Goal: Task Accomplishment & Management: Manage account settings

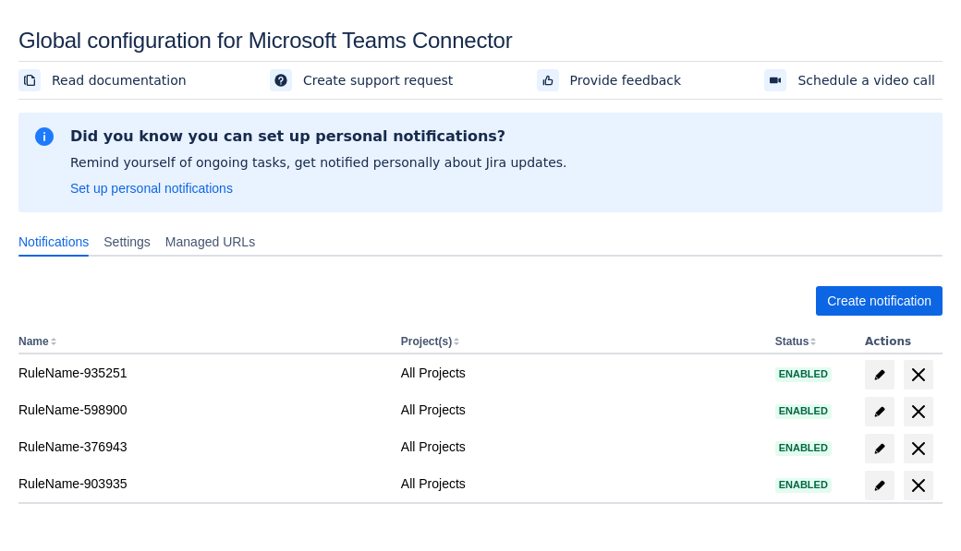
click at [879, 301] on span "Create notification" at bounding box center [879, 301] width 104 height 30
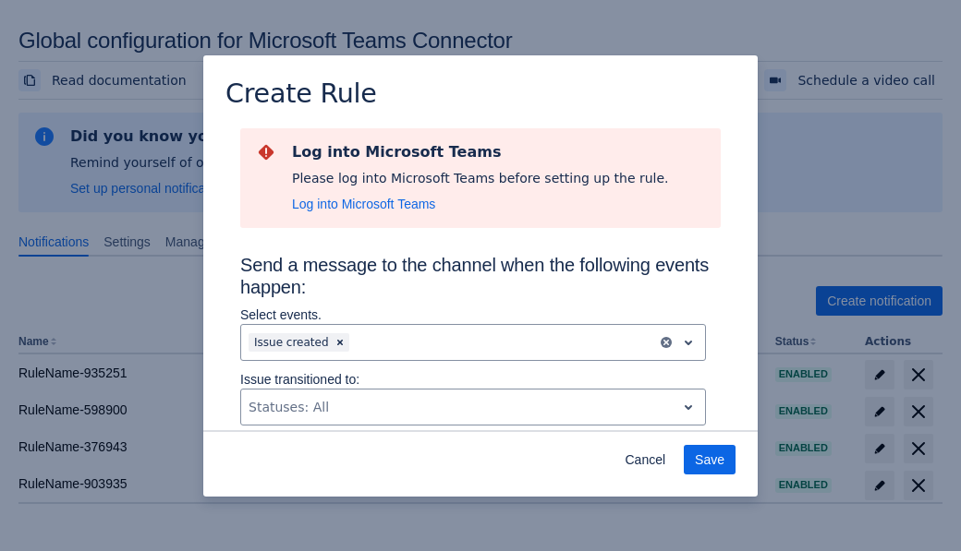
type input "RuleName-5840New Rule (5)"
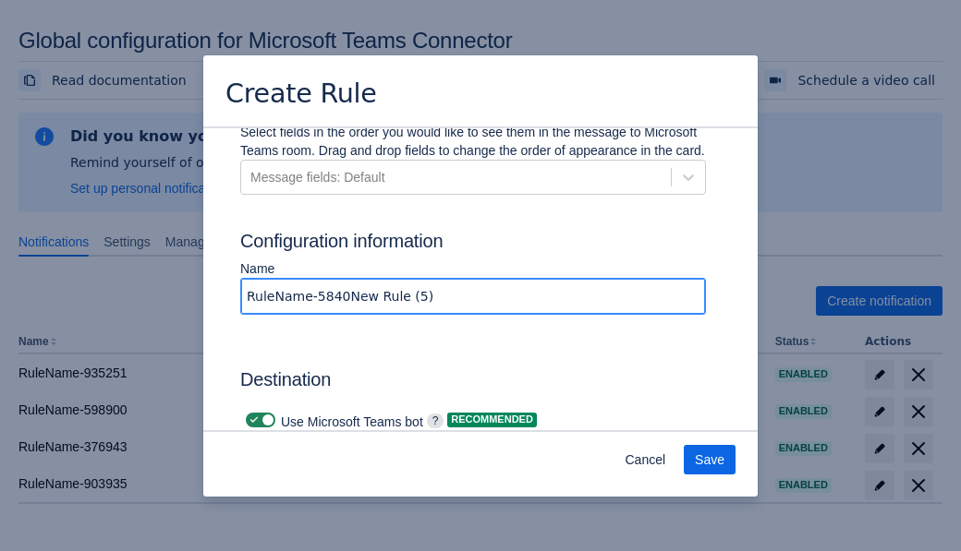
scroll to position [1435, 0]
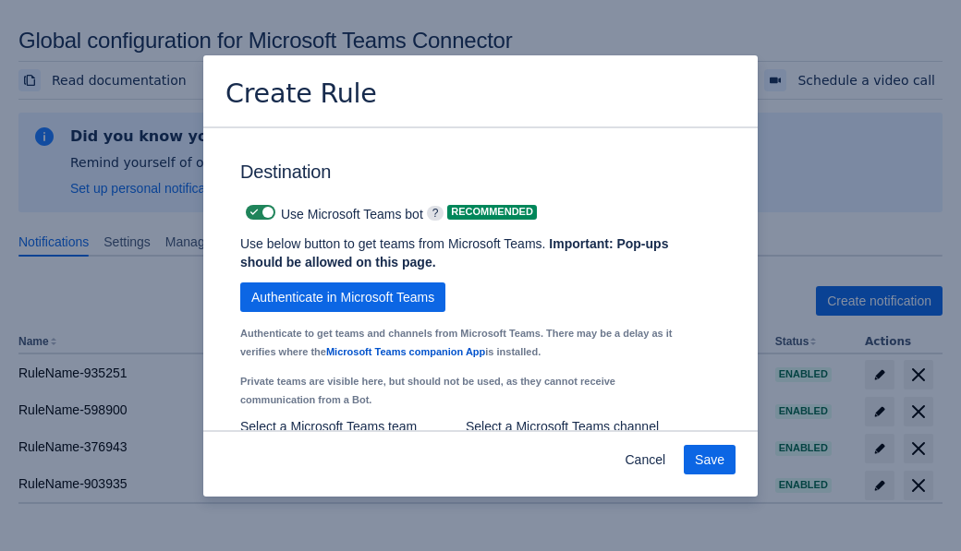
click at [343, 283] on span "Authenticate in Microsoft Teams" at bounding box center [342, 298] width 183 height 30
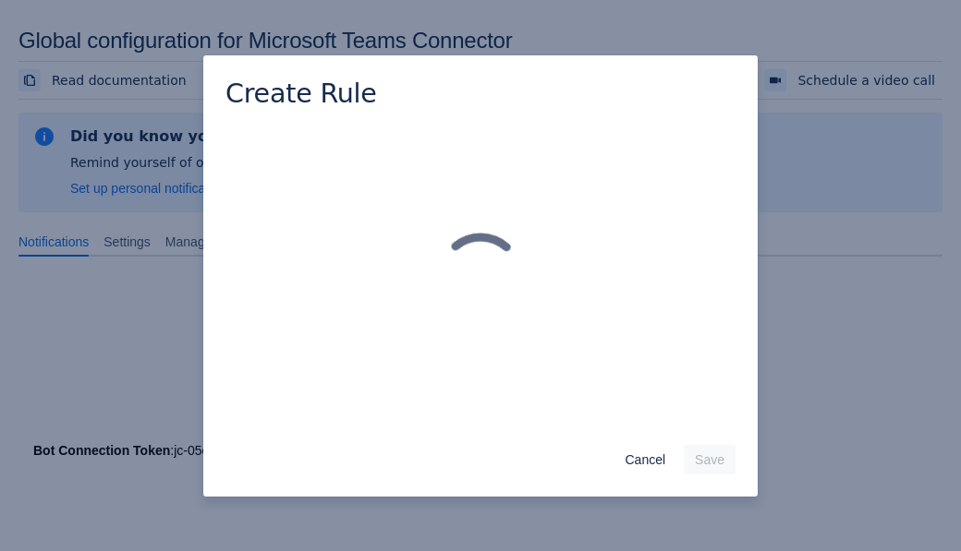
scroll to position [0, 0]
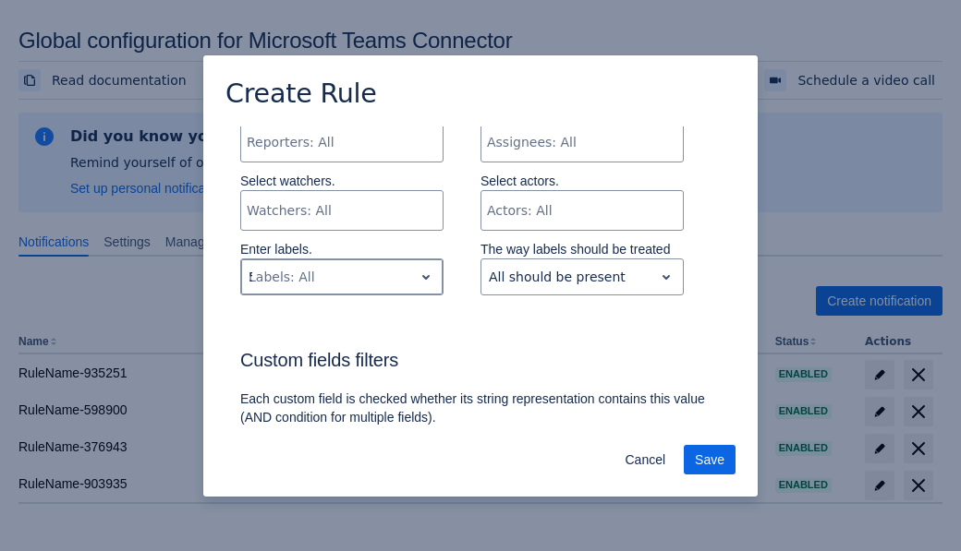
type input "5840_label"
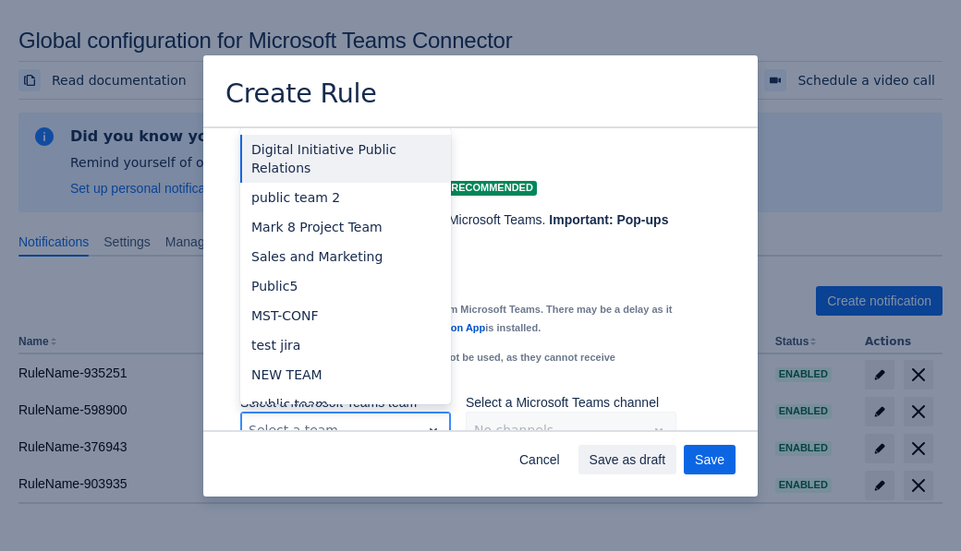
click at [345, 479] on div "Public4" at bounding box center [345, 494] width 211 height 30
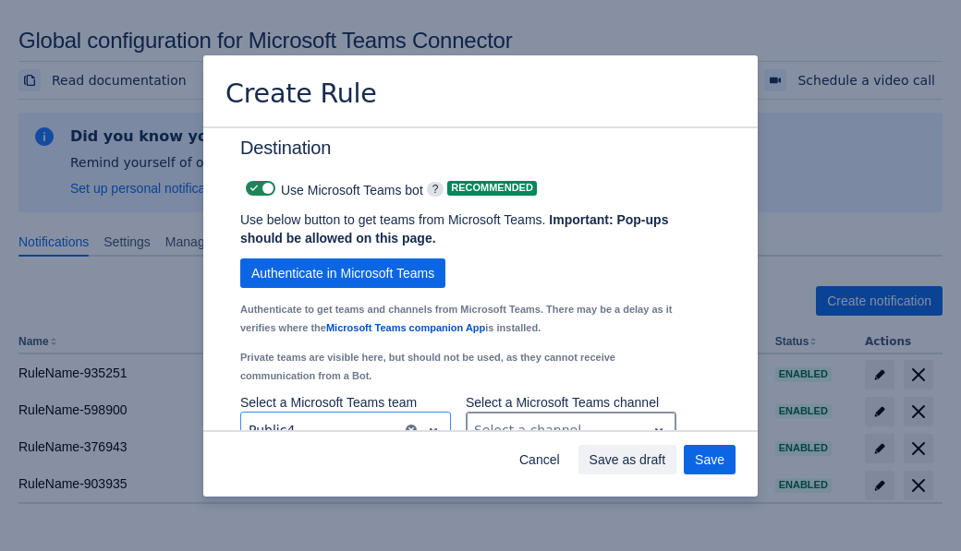
click at [570, 419] on div "Scrollable content" at bounding box center [556, 430] width 164 height 22
click at [709, 460] on span "Save" at bounding box center [710, 460] width 30 height 30
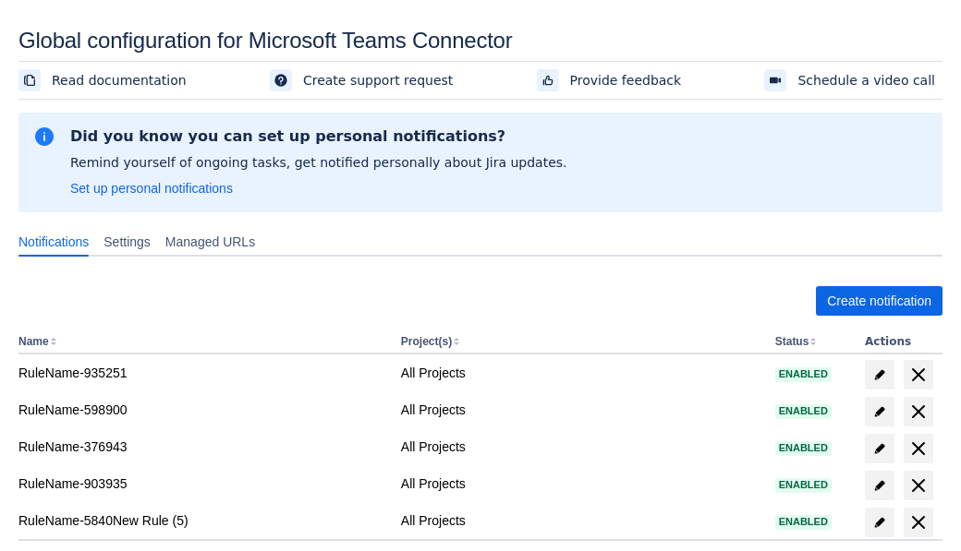
click at [917, 523] on span "delete" at bounding box center [918, 523] width 22 height 22
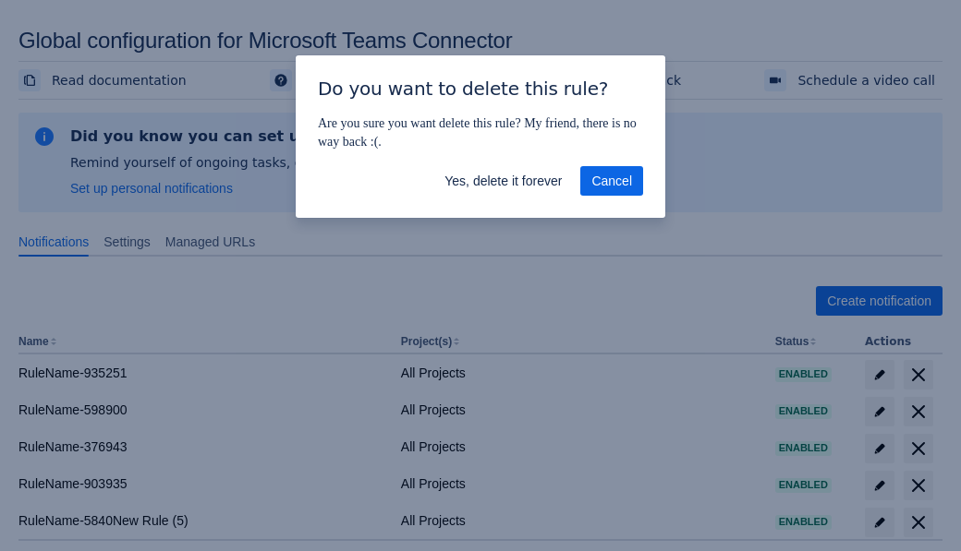
click at [503, 181] on span "Yes, delete it forever" at bounding box center [502, 181] width 117 height 30
